Goal: Transaction & Acquisition: Purchase product/service

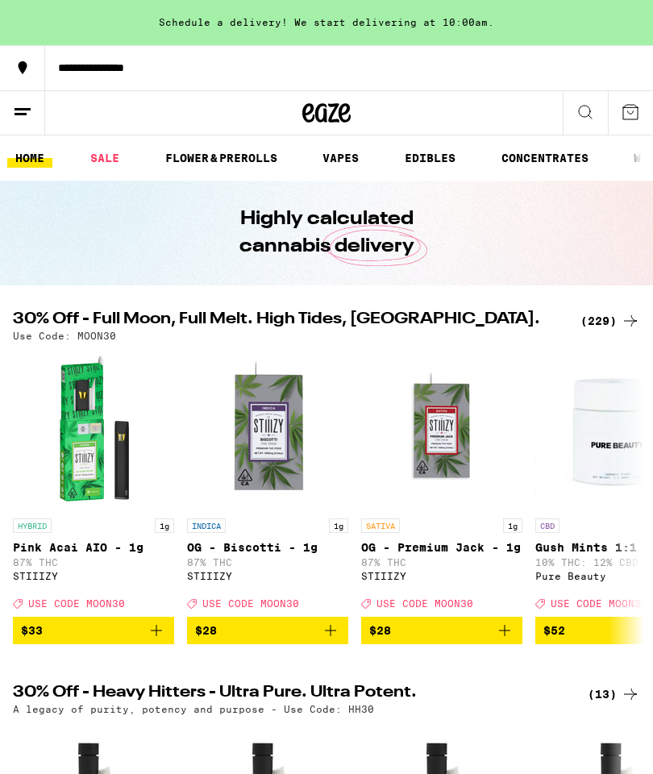
click at [344, 157] on link "VAPES" at bounding box center [341, 157] width 52 height 19
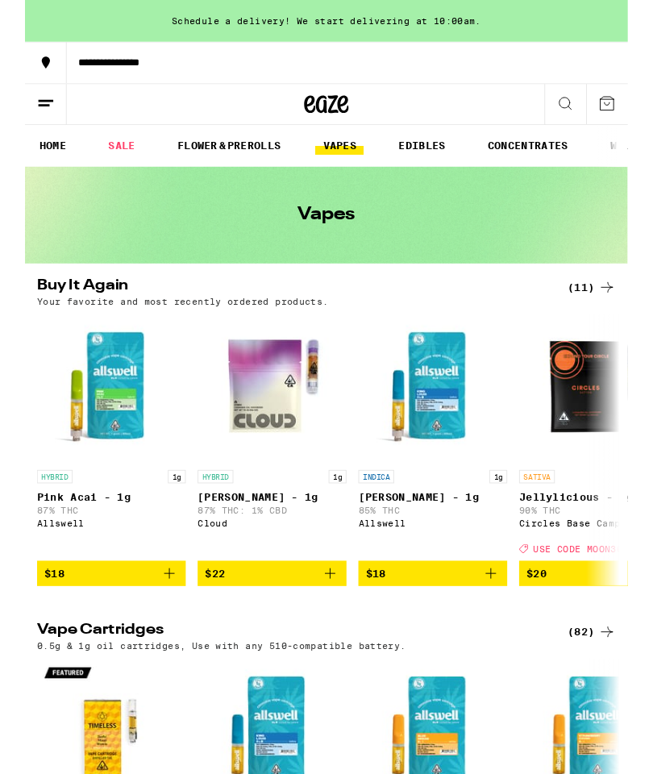
click at [450, 461] on img "Open page for King Louis XIII - 1g from Allswell" at bounding box center [441, 420] width 161 height 161
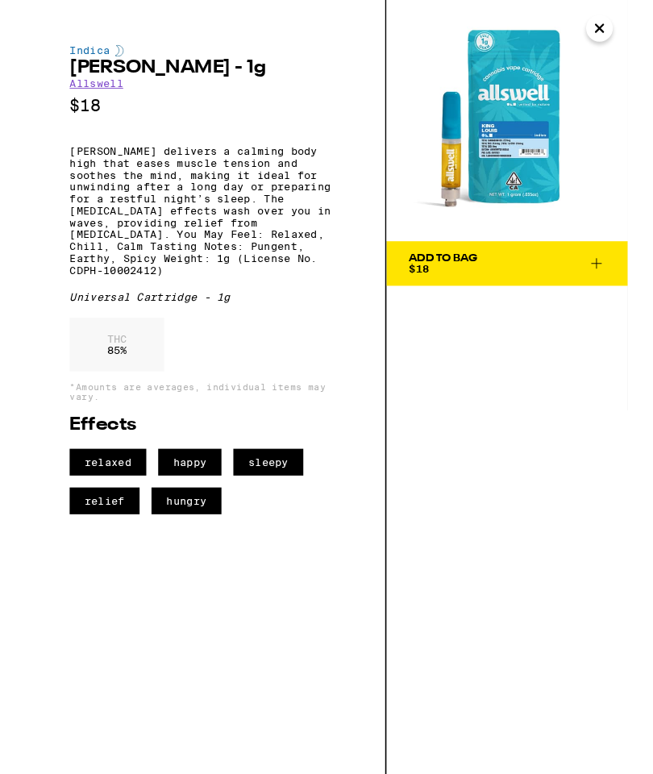
scroll to position [65, 0]
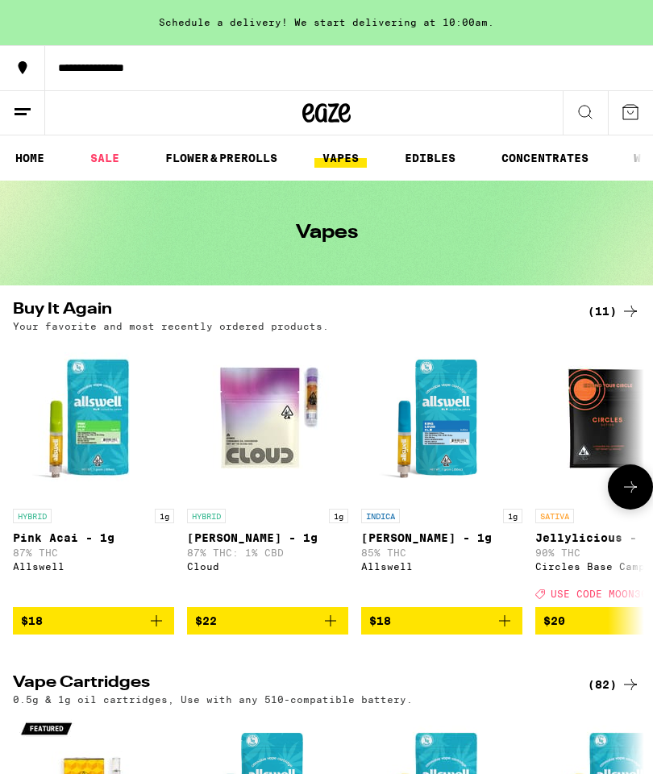
click at [14, 177] on ul "HOME SALE FLOWER & PREROLLS VAPES EDIBLES CONCENTRATES WELLNESS, TINCTURES & CA…" at bounding box center [326, 157] width 653 height 45
click at [14, 168] on link "HOME" at bounding box center [29, 157] width 45 height 19
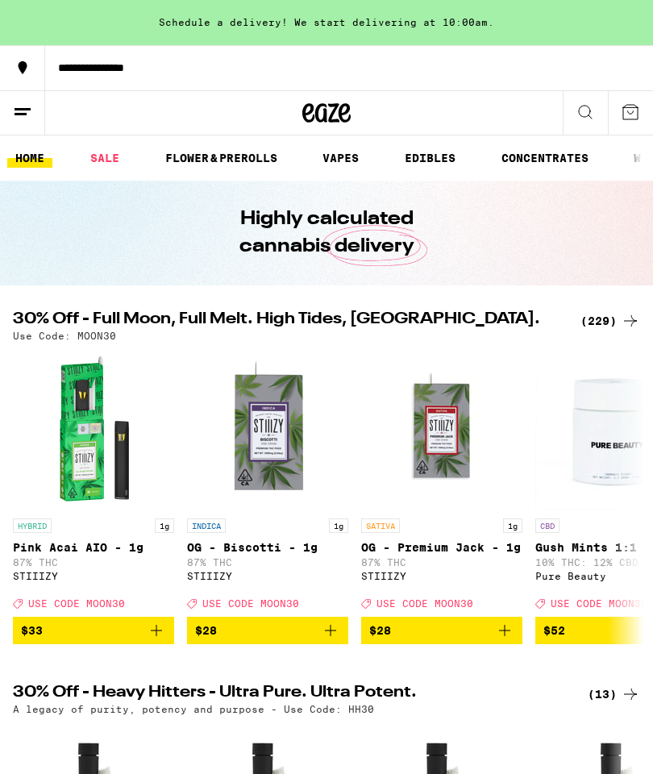
click at [12, 127] on button at bounding box center [22, 113] width 45 height 44
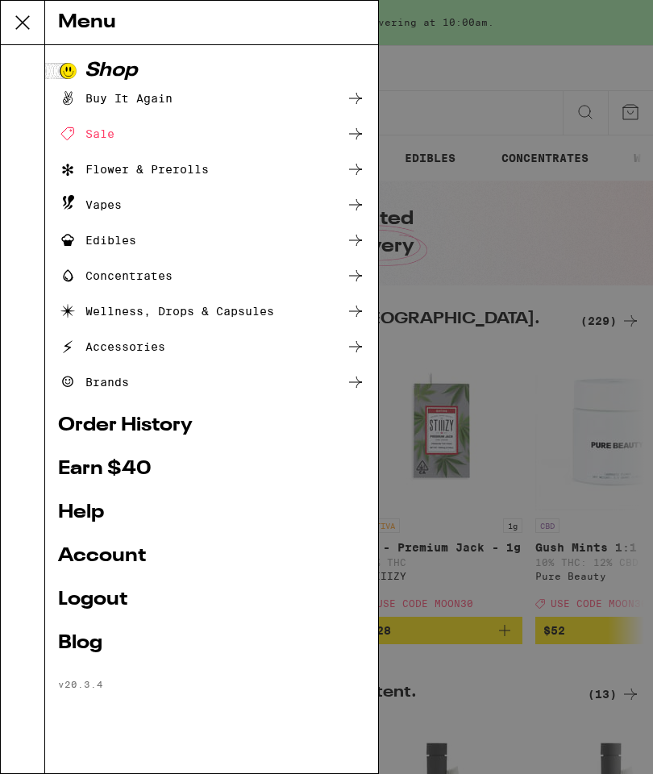
click at [469, 184] on div "Menu Shop Buy It Again Sale Flower & Prerolls Vapes Edibles Concentrates Wellne…" at bounding box center [326, 387] width 653 height 774
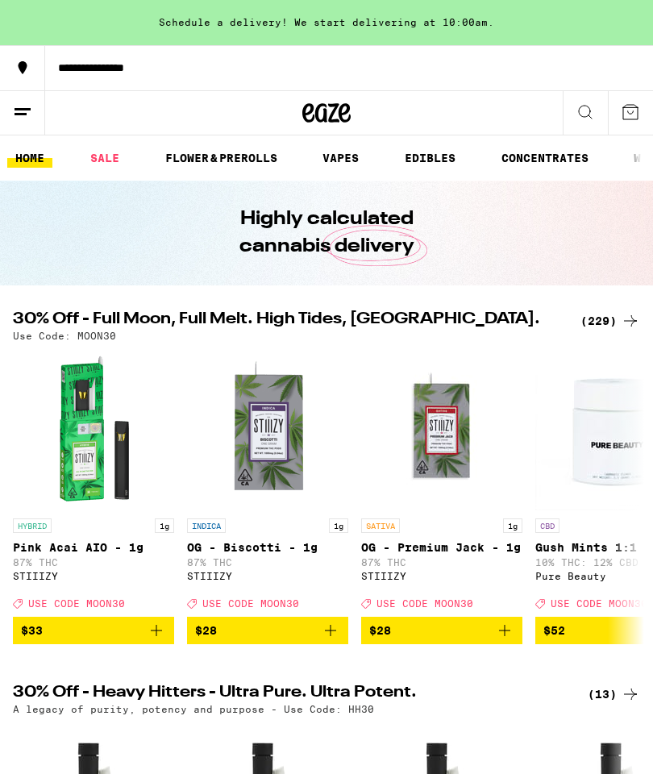
click at [347, 163] on link "VAPES" at bounding box center [341, 157] width 52 height 19
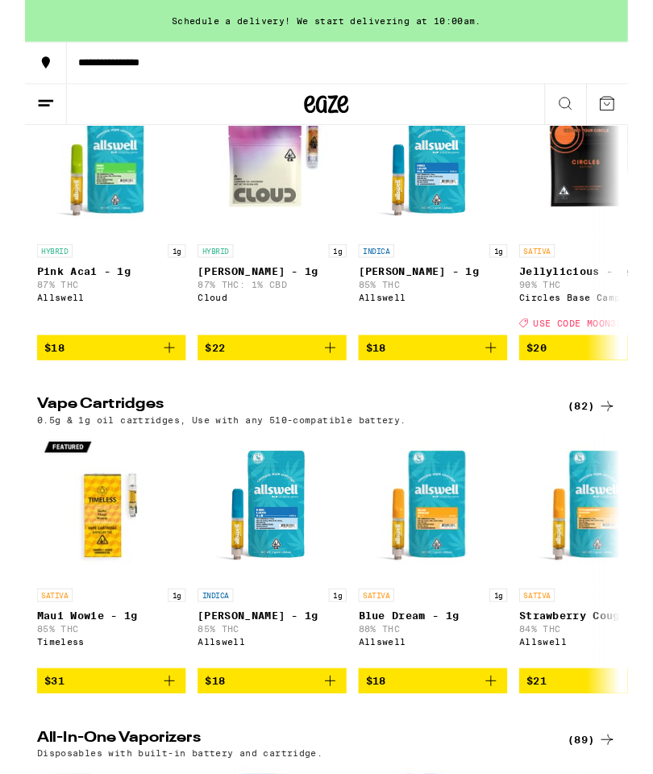
scroll to position [244, 0]
click at [610, 450] on div "(82)" at bounding box center [614, 440] width 52 height 19
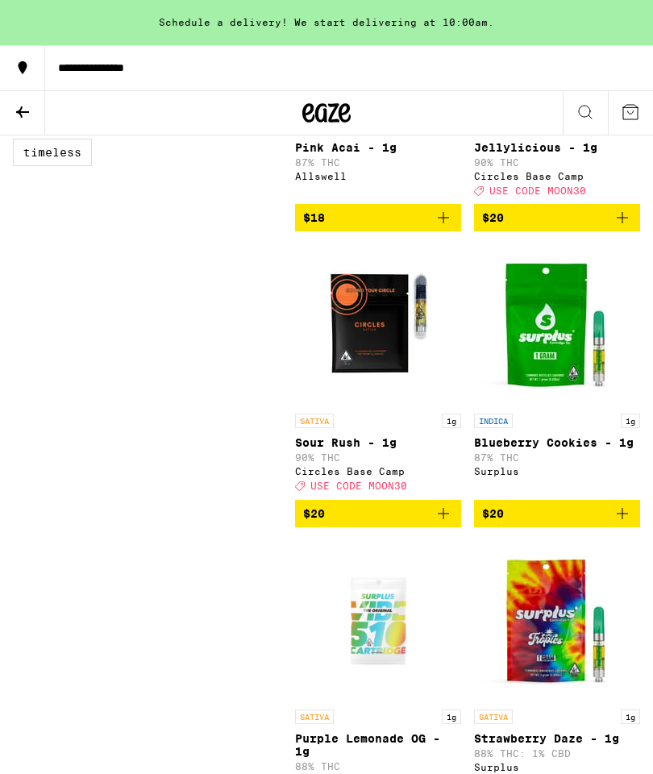
scroll to position [956, 0]
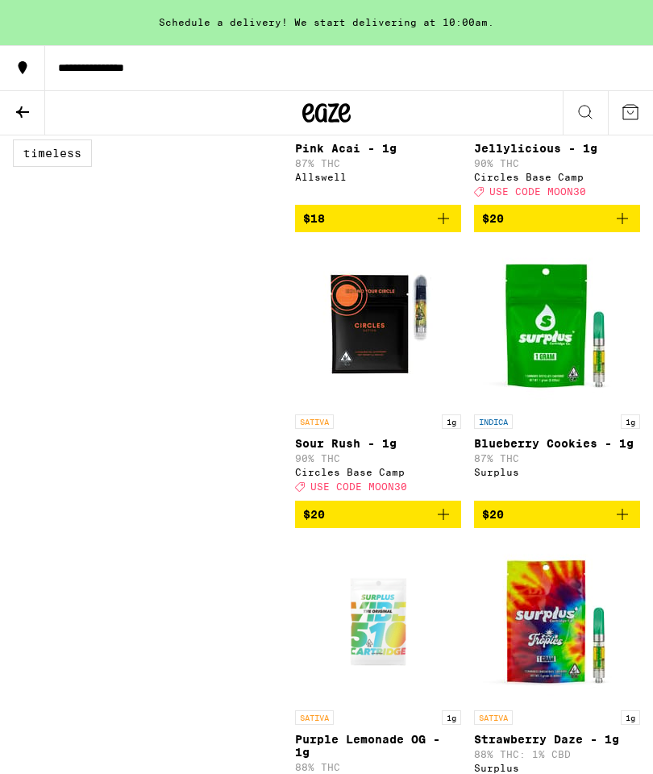
click at [453, 528] on button "$20" at bounding box center [378, 514] width 166 height 27
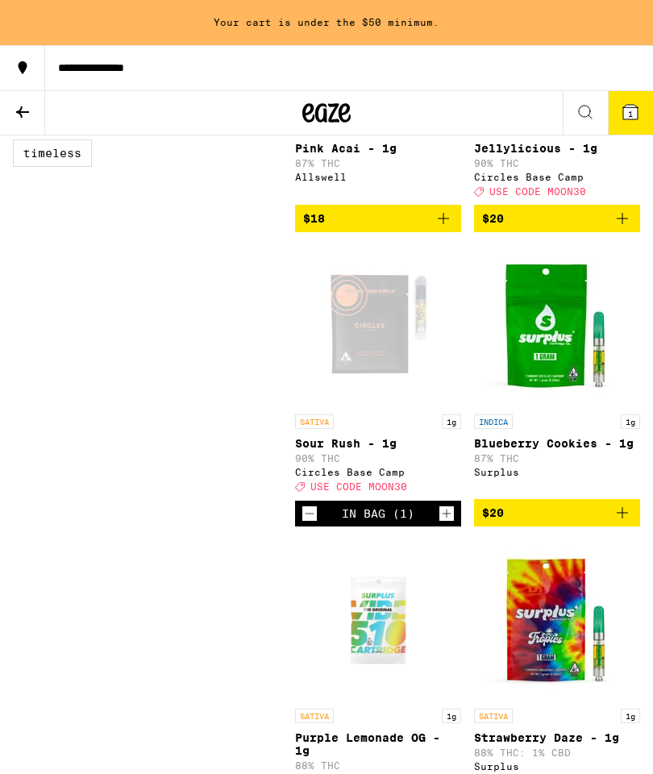
click at [452, 523] on icon "Increment" at bounding box center [447, 513] width 15 height 19
click at [631, 228] on icon "Add to bag" at bounding box center [622, 218] width 19 height 19
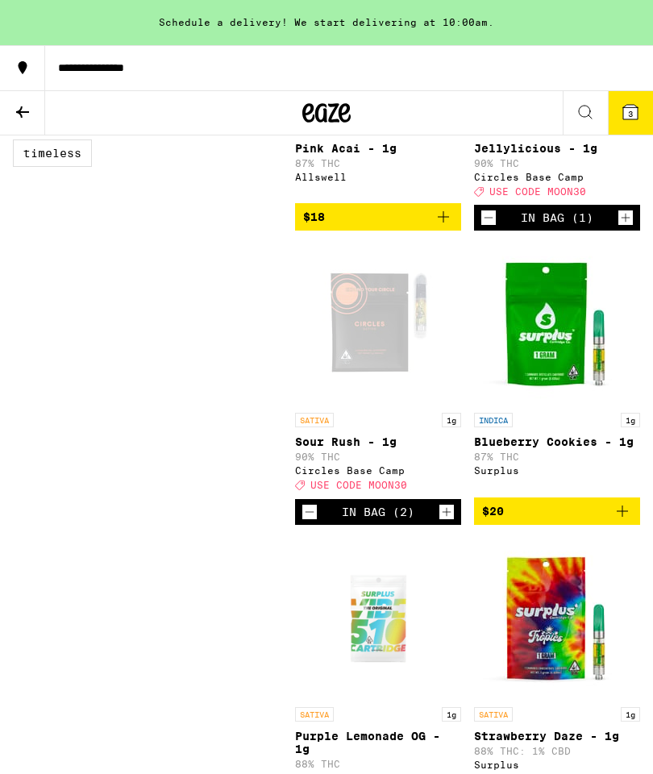
click at [630, 113] on span "3" at bounding box center [630, 114] width 5 height 10
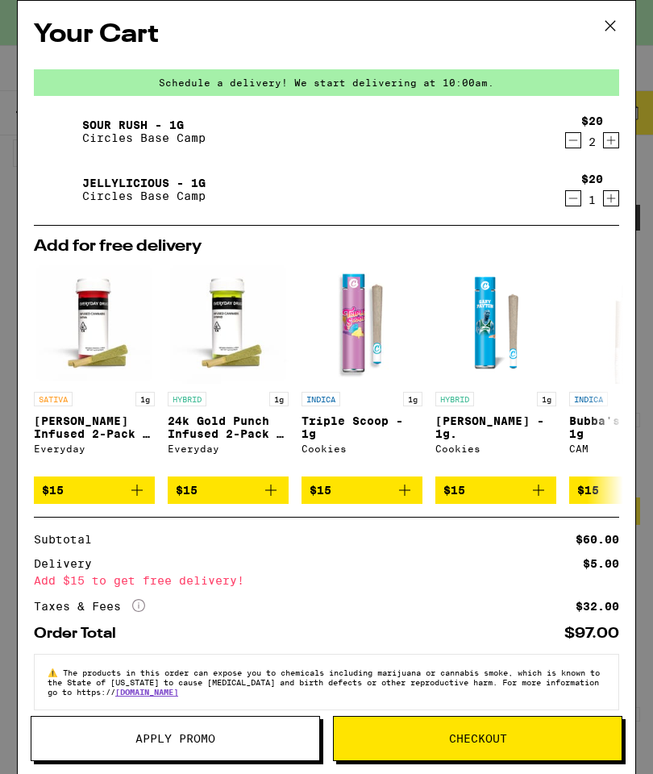
click at [222, 736] on span "Apply Promo" at bounding box center [175, 738] width 288 height 11
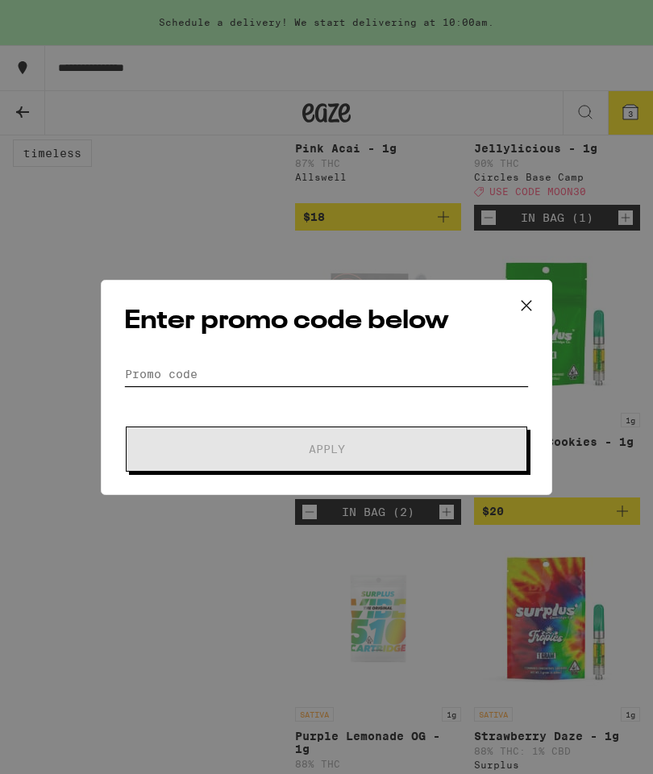
click at [288, 381] on input "Promo Code" at bounding box center [326, 374] width 405 height 24
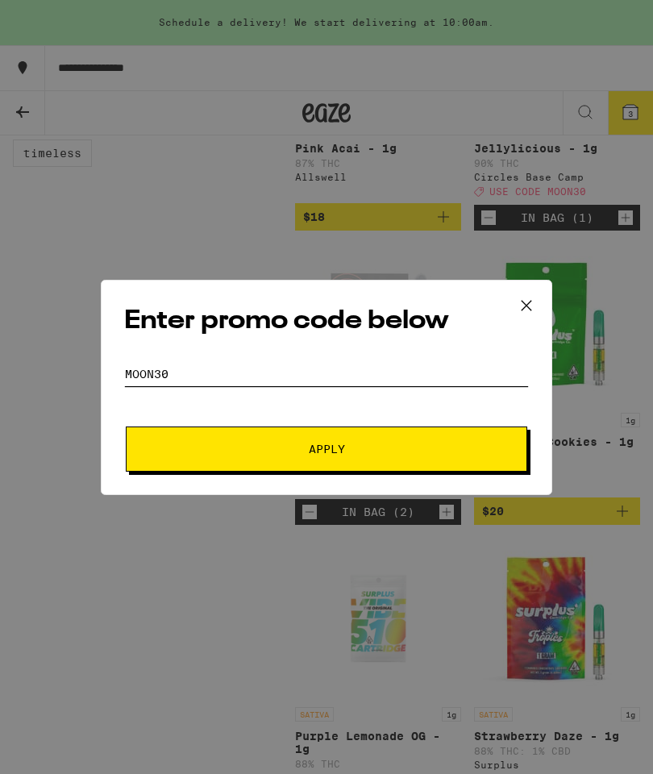
type input "Moon30"
click at [435, 449] on span "Apply" at bounding box center [326, 449] width 290 height 11
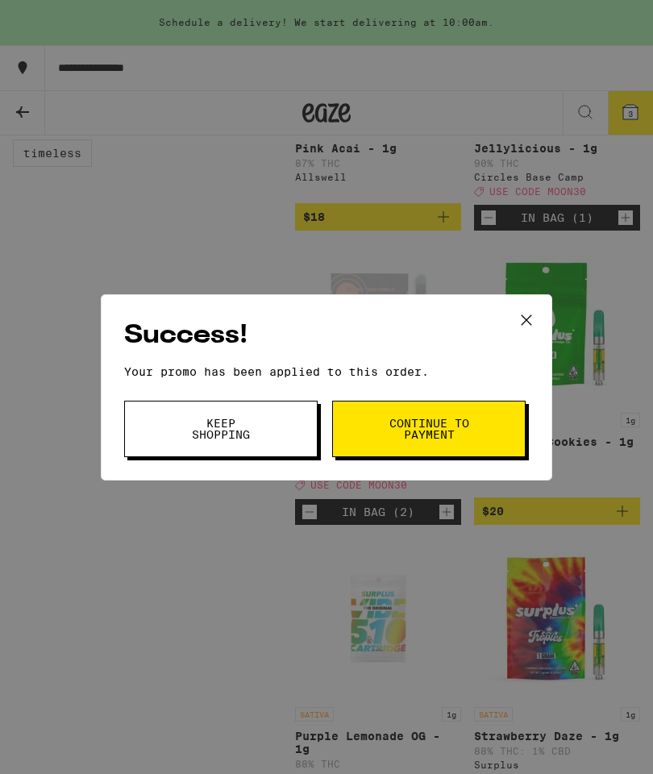
click at [484, 438] on button "Continue to payment" at bounding box center [429, 429] width 194 height 56
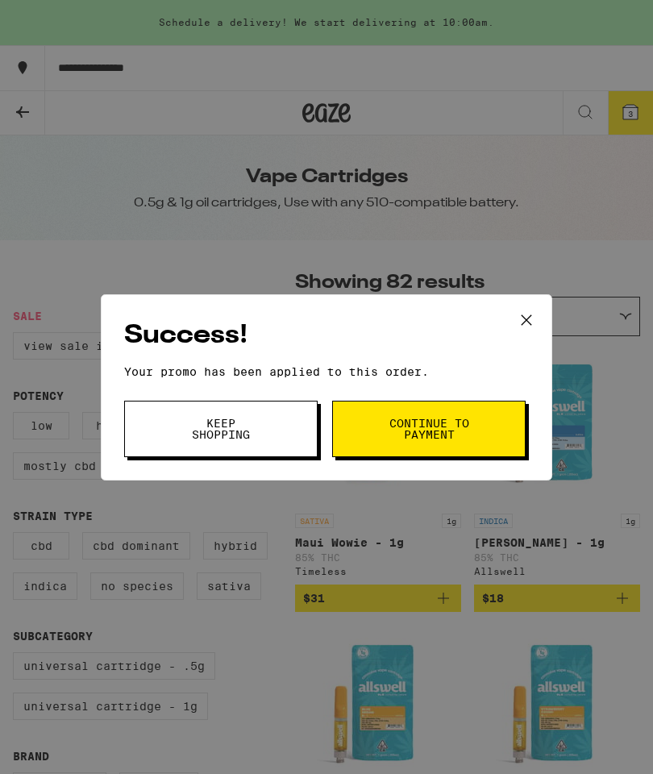
click at [247, 427] on span "Keep Shopping" at bounding box center [221, 429] width 82 height 23
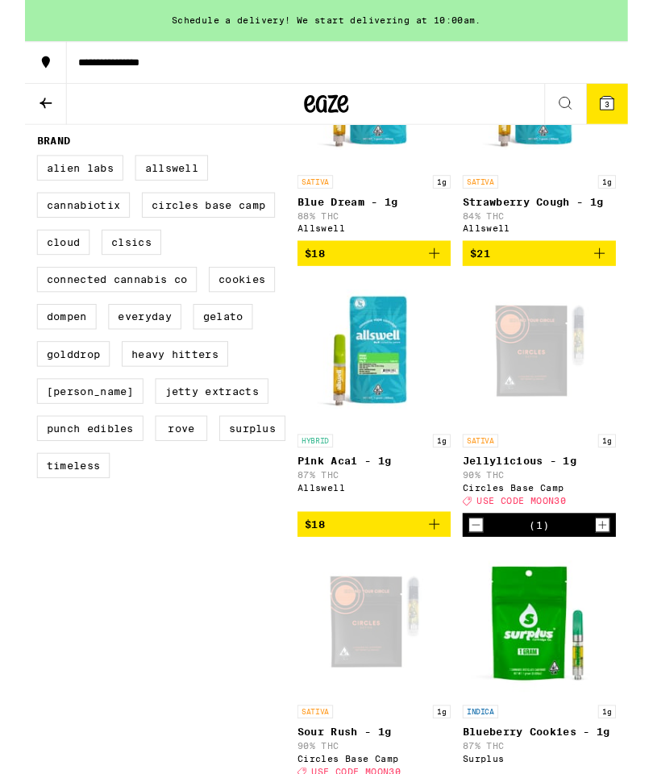
click at [492, 579] on icon "Decrement" at bounding box center [488, 569] width 15 height 19
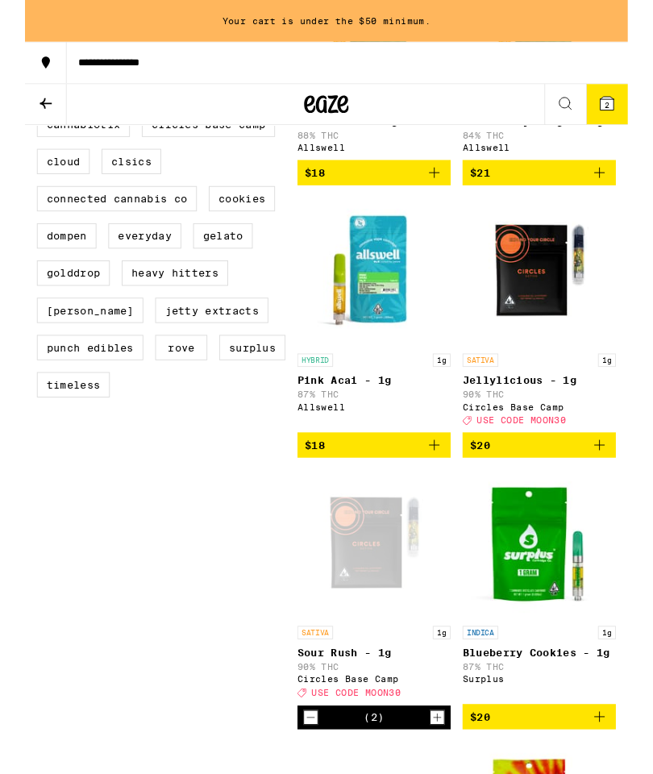
scroll to position [698, 0]
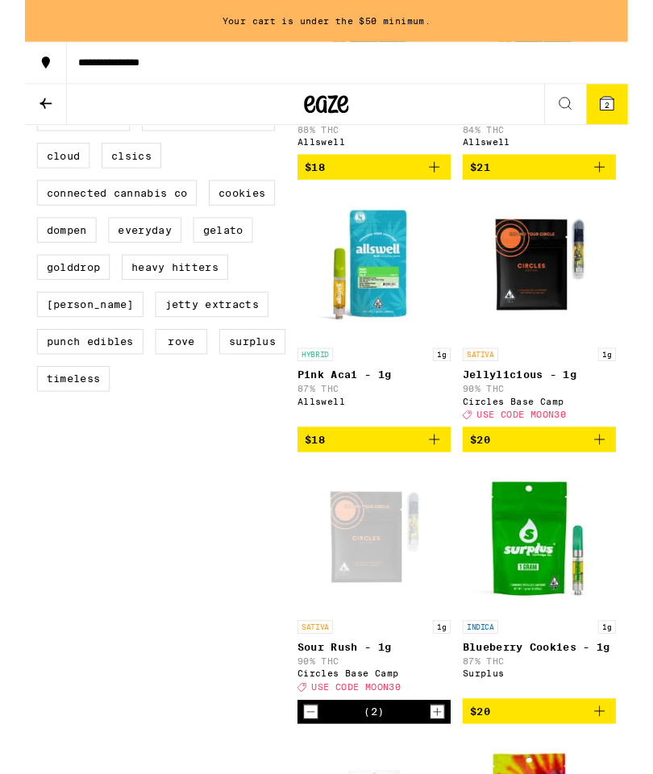
click at [309, 773] on icon "Decrement" at bounding box center [309, 770] width 15 height 19
click at [321, 757] on link "SATIVA 1g Sour Rush - 1g 90% THC Circles Base Camp Deal Created with Sketch. US…" at bounding box center [378, 629] width 166 height 255
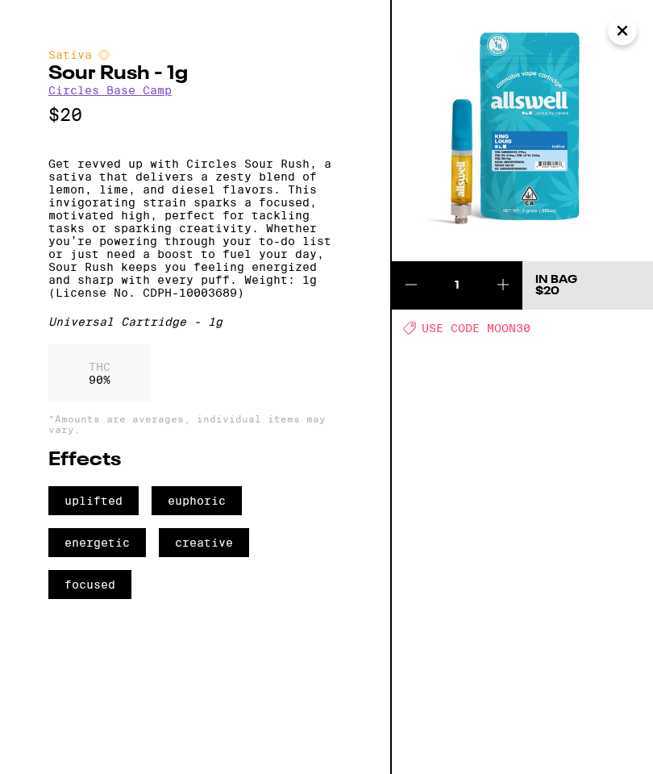
click at [419, 281] on icon at bounding box center [411, 284] width 19 height 19
